Goal: Use online tool/utility: Utilize a website feature to perform a specific function

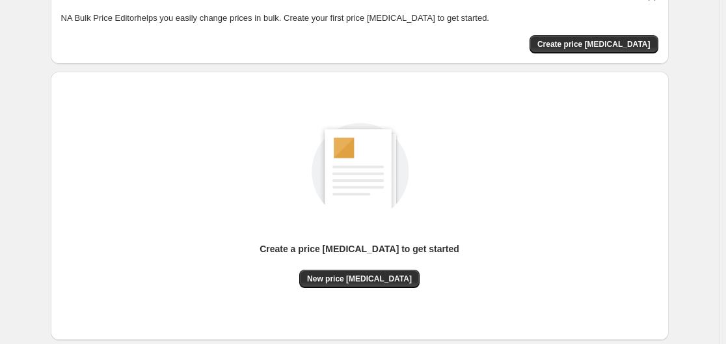
scroll to position [144, 0]
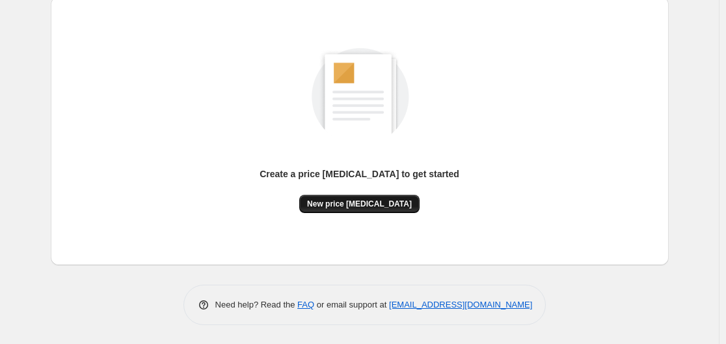
click at [344, 199] on span "New price [MEDICAL_DATA]" at bounding box center [359, 203] width 105 height 10
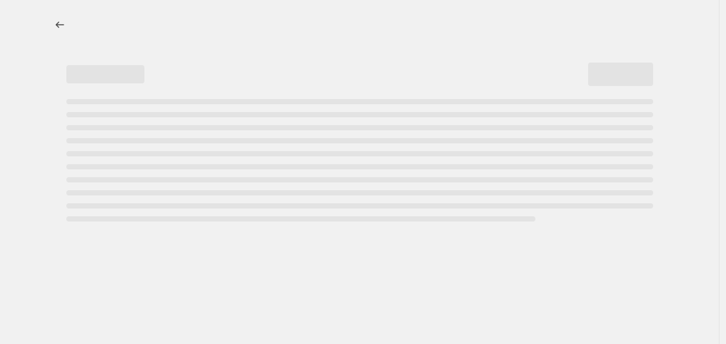
select select "percentage"
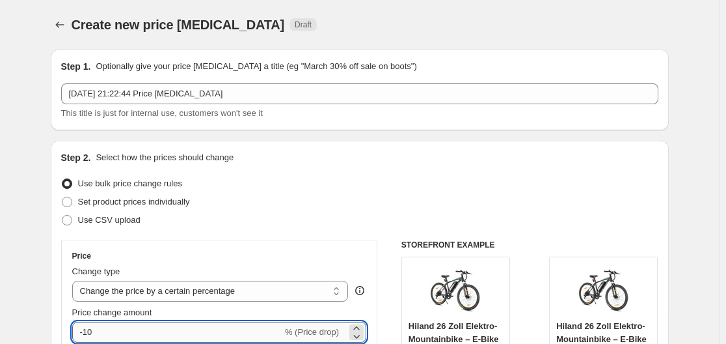
click at [146, 331] on input "-10" at bounding box center [177, 331] width 210 height 21
type input "-1"
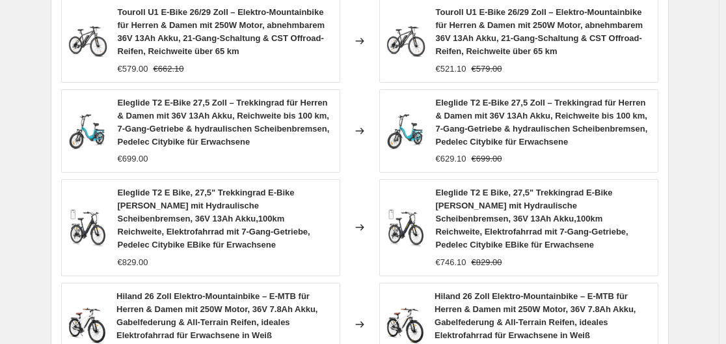
scroll to position [1109, 0]
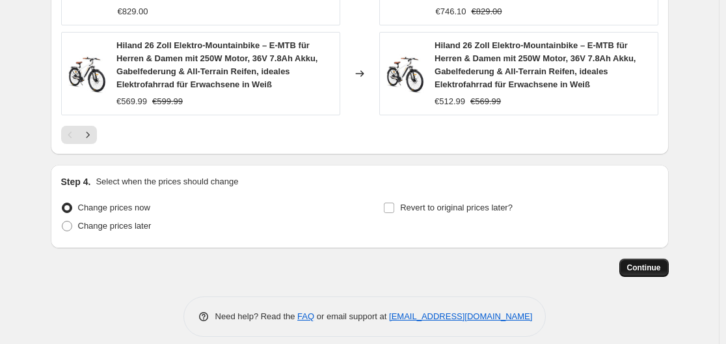
type input "-35"
click at [644, 262] on span "Continue" at bounding box center [644, 267] width 34 height 10
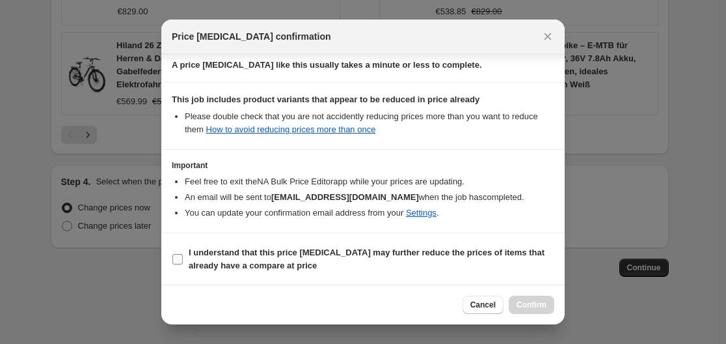
scroll to position [204, 0]
click at [210, 260] on b "I understand that this price [MEDICAL_DATA] may further reduce the prices of it…" at bounding box center [367, 258] width 356 height 23
click at [183, 260] on input "I understand that this price [MEDICAL_DATA] may further reduce the prices of it…" at bounding box center [177, 258] width 10 height 10
checkbox input "true"
click at [535, 303] on span "Confirm" at bounding box center [532, 304] width 30 height 10
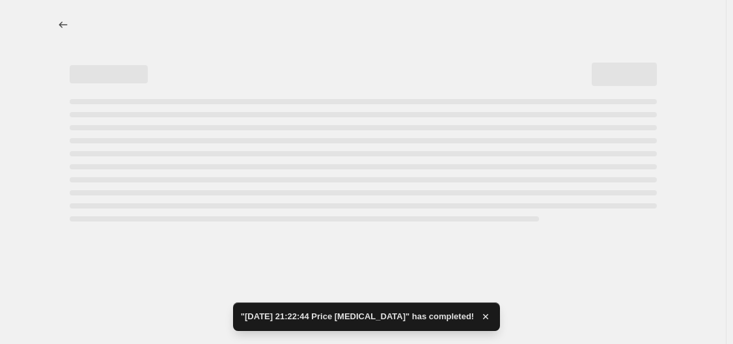
select select "percentage"
